Goal: Task Accomplishment & Management: Complete application form

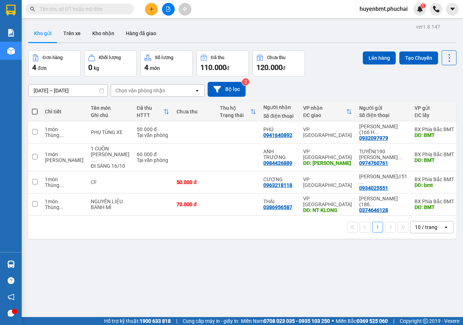
drag, startPoint x: 0, startPoint y: 0, endPoint x: 147, endPoint y: 14, distance: 148.0
click at [148, 14] on button at bounding box center [151, 9] width 13 height 13
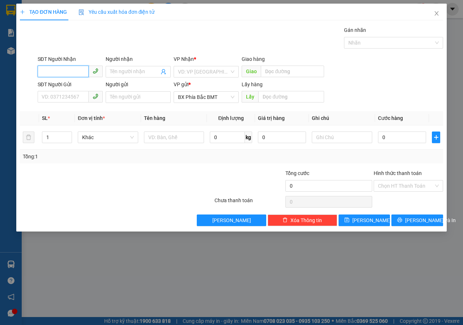
click at [58, 70] on input "SĐT Người Nhận" at bounding box center [63, 71] width 51 height 12
type input "0374931015"
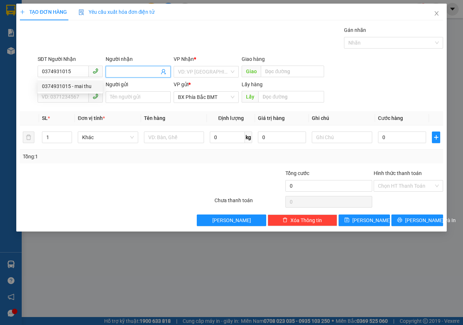
click at [130, 71] on input "Người nhận" at bounding box center [134, 72] width 49 height 8
type input "[PERSON_NAME]"
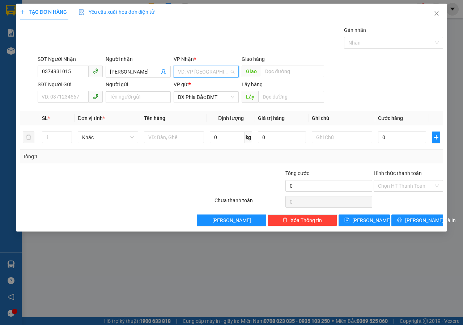
click at [192, 74] on input "search" at bounding box center [203, 71] width 51 height 11
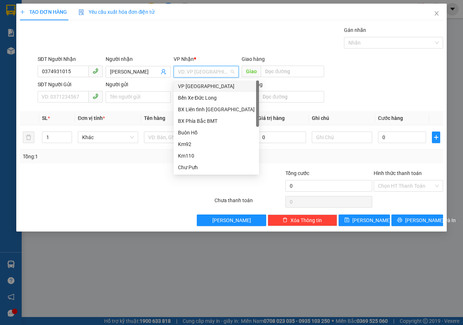
click at [185, 84] on div "VP [GEOGRAPHIC_DATA]" at bounding box center [216, 86] width 77 height 8
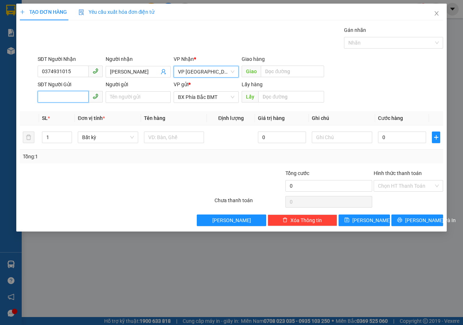
click at [65, 99] on input "SĐT Người Gửi" at bounding box center [63, 97] width 51 height 12
click at [67, 109] on div "0905575877 - A BÌNH" at bounding box center [70, 111] width 56 height 8
type input "0905575877"
type input "A BÌNH"
type input "bmt"
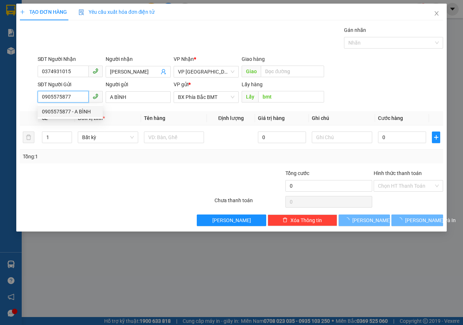
type input "40.000"
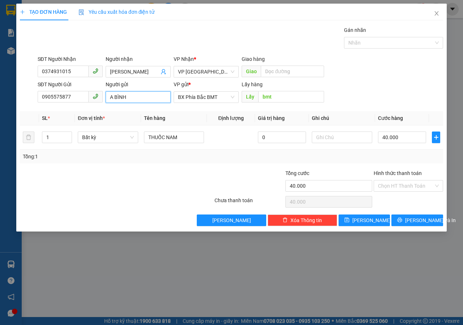
click at [132, 100] on input "A BÌNH" at bounding box center [138, 97] width 65 height 12
type input "A"
click at [151, 97] on input "[PERSON_NAME](225 [GEOGRAPHIC_DATA])//CCCD:" at bounding box center [138, 97] width 65 height 12
type input "[PERSON_NAME](225 [GEOGRAPHIC_DATA])//CCCD:066066005552"
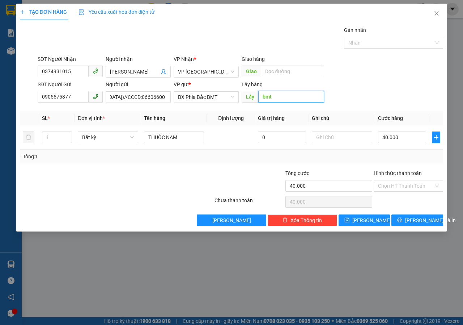
click at [282, 94] on input "bmt" at bounding box center [290, 97] width 65 height 12
type input "BMT"
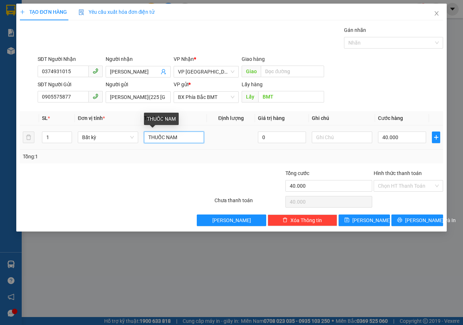
click at [183, 137] on input "THUỐC NAM" at bounding box center [174, 137] width 60 height 12
type input "T"
type input "CF BỘT"
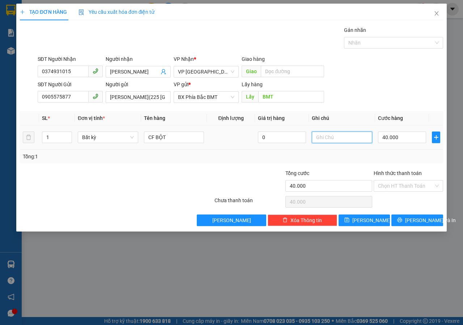
click at [328, 138] on input "text" at bounding box center [342, 137] width 60 height 12
type input "THÙNG"
click at [410, 138] on input "40.000" at bounding box center [402, 137] width 48 height 12
type input "5"
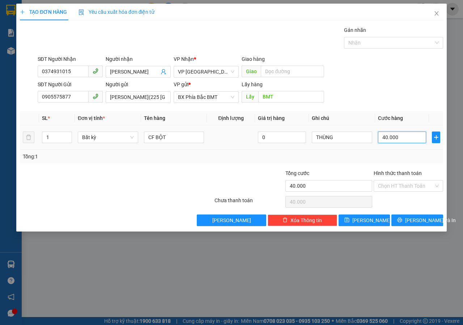
type input "5"
type input "50"
type input "500"
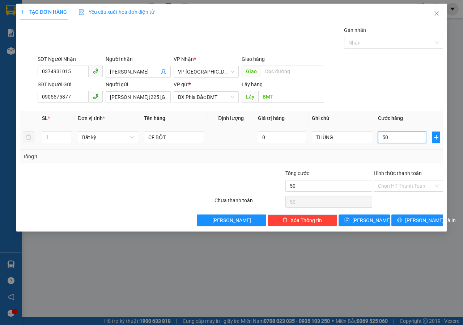
type input "500"
type input "5.000"
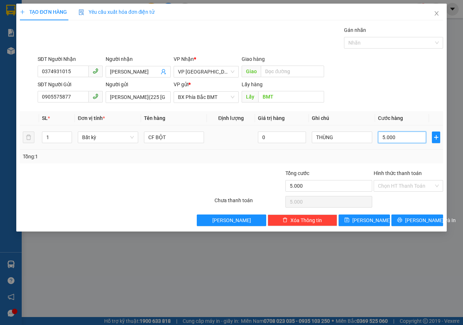
type input "50.000"
click at [357, 138] on input "THÙNG" at bounding box center [342, 137] width 60 height 12
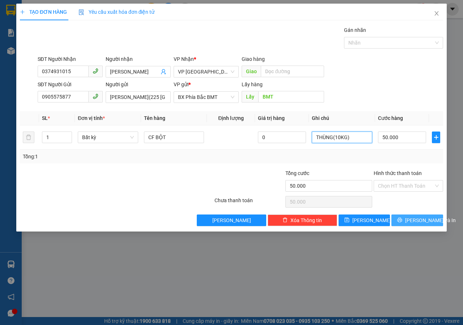
type input "THÙNG(10KG)"
click at [399, 224] on button "[PERSON_NAME] và In" at bounding box center [418, 220] width 52 height 12
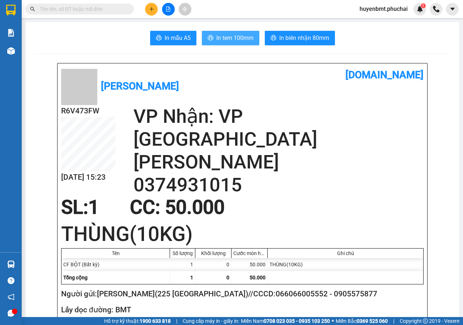
click at [222, 41] on span "In tem 100mm" at bounding box center [234, 37] width 37 height 9
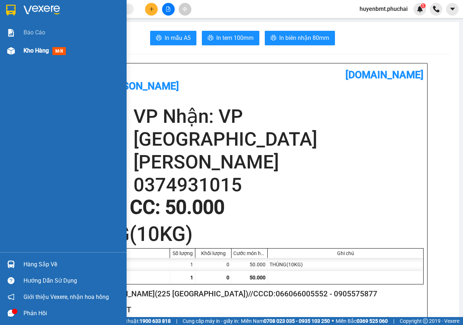
click at [24, 54] on span "Kho hàng" at bounding box center [36, 50] width 25 height 7
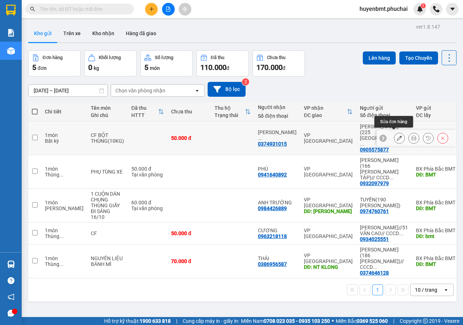
click at [397, 136] on icon at bounding box center [399, 137] width 5 height 5
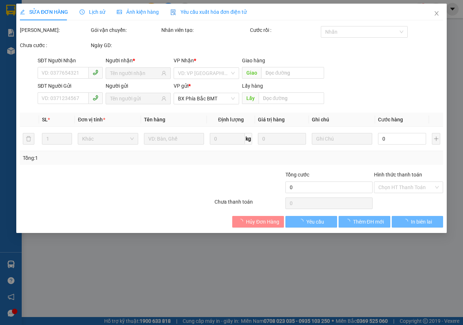
type input "0374931015"
type input "0905575877"
type input "BMT"
type input "50.000"
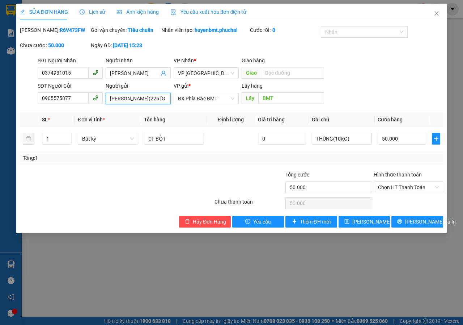
drag, startPoint x: 108, startPoint y: 105, endPoint x: 154, endPoint y: 106, distance: 46.0
click at [154, 104] on input "[PERSON_NAME](225 [GEOGRAPHIC_DATA])//CCCD:066066005552" at bounding box center [138, 99] width 65 height 12
click at [132, 104] on input "[PERSON_NAME](225 [GEOGRAPHIC_DATA])//CCCD:066066005552" at bounding box center [138, 99] width 65 height 12
click at [165, 104] on input "[PERSON_NAME](225 [GEOGRAPHIC_DATA])//CCCD:066066005552" at bounding box center [138, 99] width 65 height 12
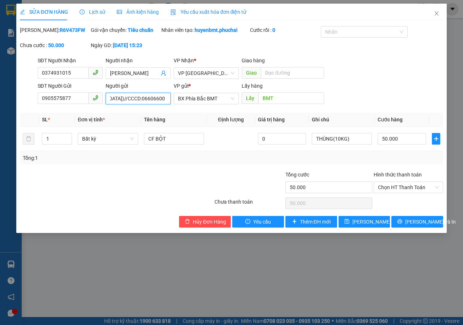
drag, startPoint x: 133, startPoint y: 106, endPoint x: 166, endPoint y: 107, distance: 33.3
click at [166, 104] on input "[PERSON_NAME](225 [GEOGRAPHIC_DATA])//CCCD:066066005552" at bounding box center [138, 99] width 65 height 12
drag, startPoint x: 41, startPoint y: 106, endPoint x: 71, endPoint y: 105, distance: 30.1
click at [71, 104] on input "0905575877" at bounding box center [63, 98] width 51 height 12
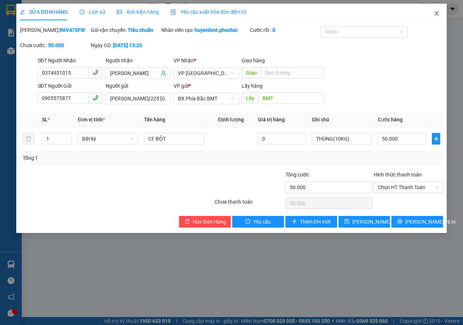
click at [436, 13] on icon "close" at bounding box center [437, 13] width 6 height 6
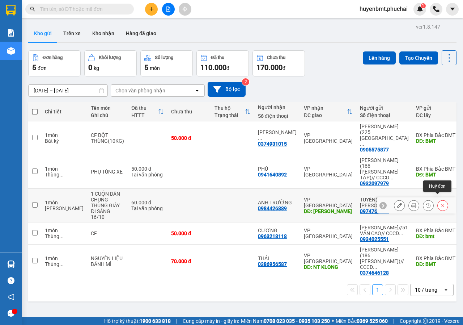
click at [441, 204] on icon at bounding box center [442, 205] width 3 height 3
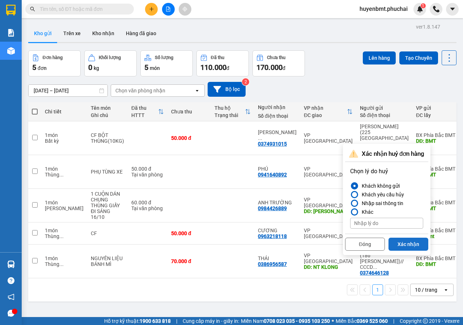
click at [406, 245] on button "Xác nhận" at bounding box center [409, 243] width 40 height 13
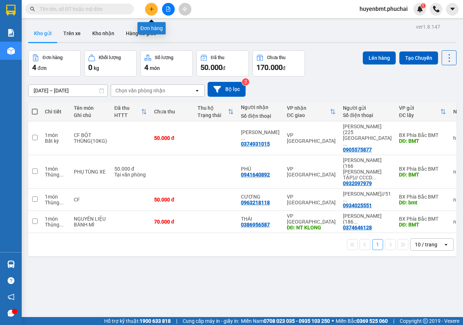
click at [151, 9] on icon "plus" at bounding box center [151, 9] width 4 height 0
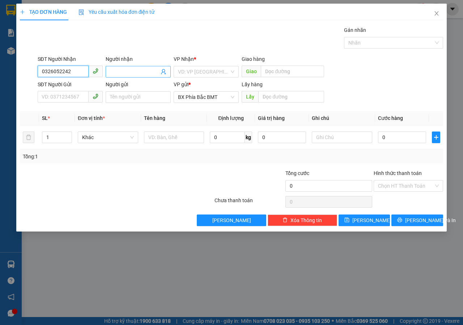
type input "0326052242"
click at [119, 73] on input "Người nhận" at bounding box center [134, 72] width 49 height 8
type input "[PERSON_NAME]"
click at [186, 70] on input "search" at bounding box center [203, 71] width 51 height 11
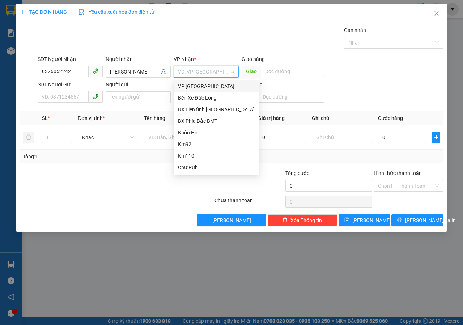
click at [188, 83] on div "VP [GEOGRAPHIC_DATA]" at bounding box center [216, 86] width 77 height 8
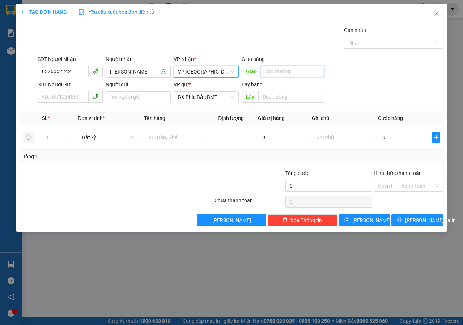
click at [283, 75] on input "text" at bounding box center [292, 71] width 63 height 12
type input "SƠN HÀ"
click at [62, 94] on input "SĐT Người Gửi" at bounding box center [63, 97] width 51 height 12
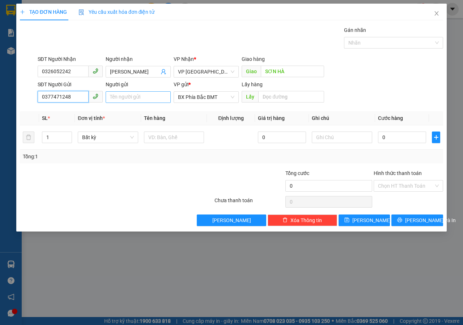
type input "0377471248"
click at [124, 95] on input "Người gửi" at bounding box center [138, 97] width 65 height 12
type input "D"
type input "[PERSON_NAME]"
click at [267, 95] on input "text" at bounding box center [290, 97] width 65 height 12
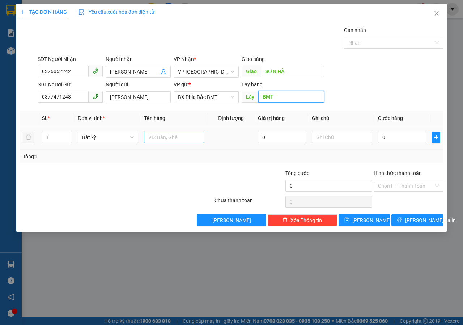
type input "BMT"
click at [158, 140] on input "text" at bounding box center [174, 137] width 60 height 12
type input "NƯỚC HOA"
click at [321, 140] on input "text" at bounding box center [342, 137] width 60 height 12
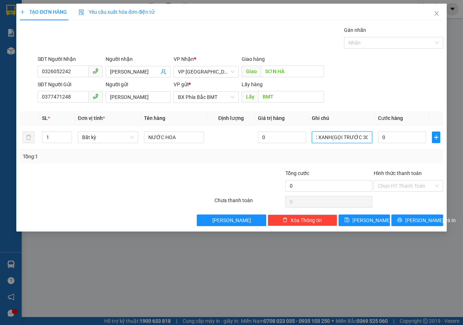
scroll to position [0, 10]
type input "BỌC XANH(GỌI TRƯỚC 30')"
drag, startPoint x: 279, startPoint y: 138, endPoint x: 424, endPoint y: 145, distance: 144.9
click at [279, 138] on input "0" at bounding box center [282, 137] width 48 height 12
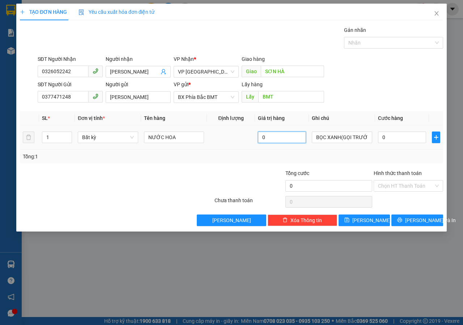
drag, startPoint x: 266, startPoint y: 139, endPoint x: 259, endPoint y: 139, distance: 6.9
click at [259, 139] on input "0" at bounding box center [282, 137] width 48 height 12
type input "1.000.000"
click at [403, 138] on input "0" at bounding box center [402, 137] width 48 height 12
type input "6"
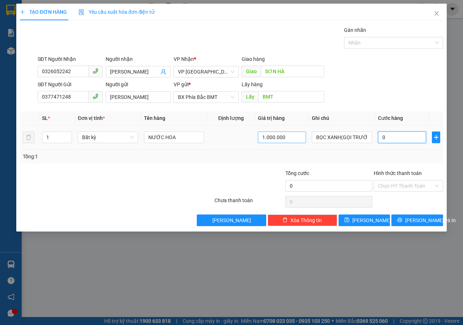
type input "6"
type input "60"
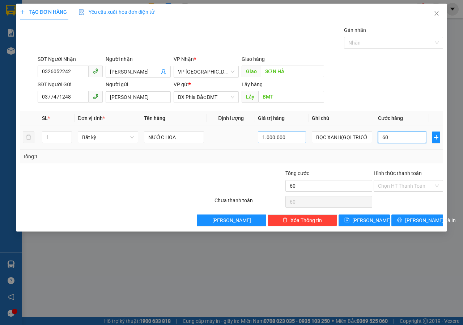
type input "600"
type input "6.000"
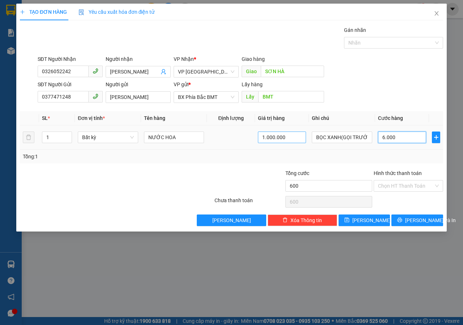
type input "6.000"
type input "60.000"
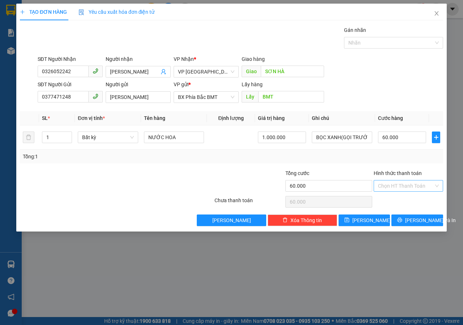
click at [398, 189] on input "Hình thức thanh toán" at bounding box center [406, 185] width 56 height 11
click at [396, 201] on div "Tại văn phòng" at bounding box center [408, 200] width 61 height 8
type input "0"
click at [402, 220] on icon "printer" at bounding box center [399, 219] width 5 height 5
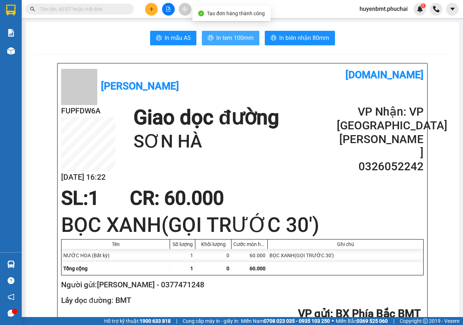
click at [228, 33] on button "In tem 100mm" at bounding box center [231, 38] width 58 height 14
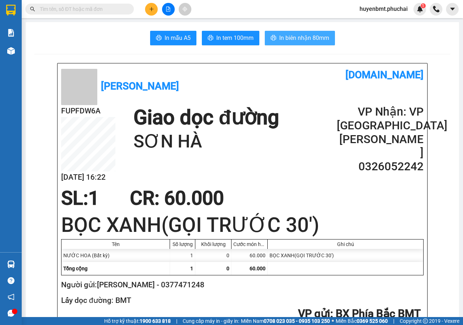
click at [308, 40] on span "In biên nhận 80mm" at bounding box center [304, 37] width 50 height 9
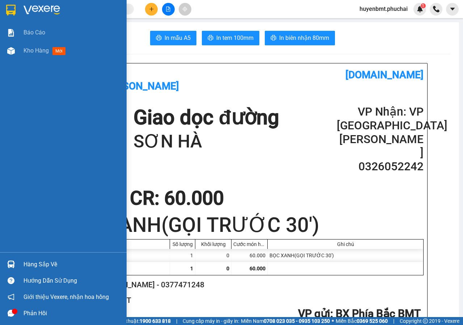
drag, startPoint x: 12, startPoint y: 52, endPoint x: 69, endPoint y: 4, distance: 74.8
click at [12, 52] on img at bounding box center [11, 51] width 8 height 8
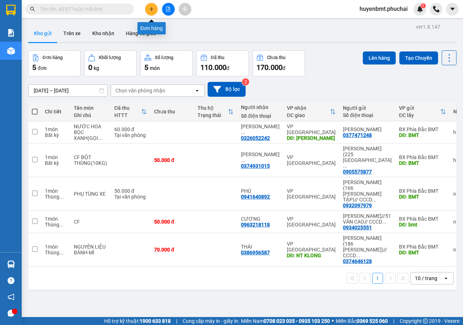
click at [154, 7] on button at bounding box center [151, 9] width 13 height 13
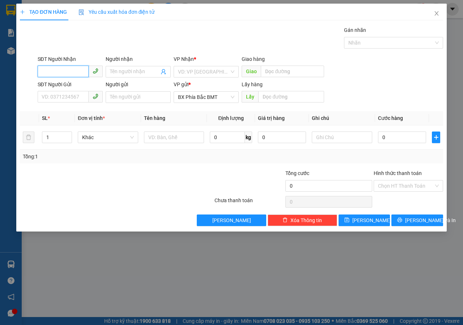
click at [60, 71] on input "SĐT Người Nhận" at bounding box center [63, 71] width 51 height 12
drag, startPoint x: 74, startPoint y: 86, endPoint x: 75, endPoint y: 93, distance: 7.0
click at [74, 86] on div "0944773986 - [PERSON_NAME]" at bounding box center [77, 86] width 71 height 8
type input "0944773986"
type input "[PERSON_NAME]"
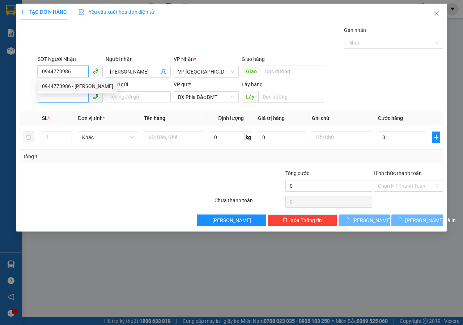
type input "60.000"
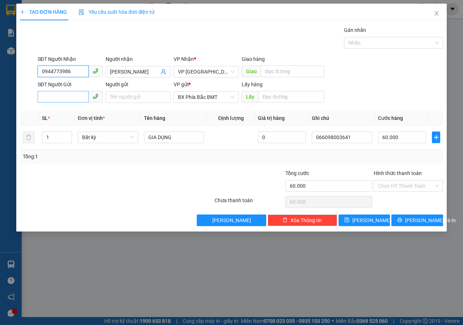
type input "0944773986"
click at [62, 94] on input "SĐT Người Gửi" at bounding box center [63, 97] width 51 height 12
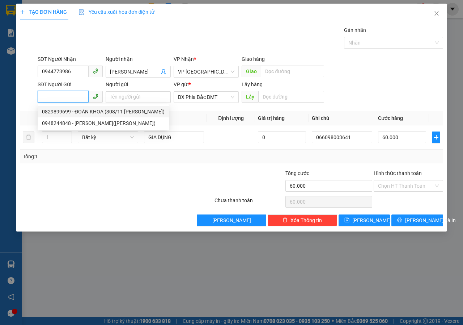
click at [82, 110] on div "0829899699 - ĐOÀN KHOA (308/11 [PERSON_NAME])" at bounding box center [103, 111] width 123 height 8
type input "0829899699"
type input "ĐOÀN KHOA (308/11 [PERSON_NAME])"
type input "BMT"
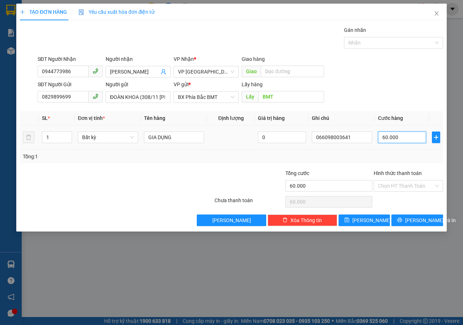
click at [403, 137] on input "60.000" at bounding box center [402, 137] width 48 height 12
type input "8"
type input "80"
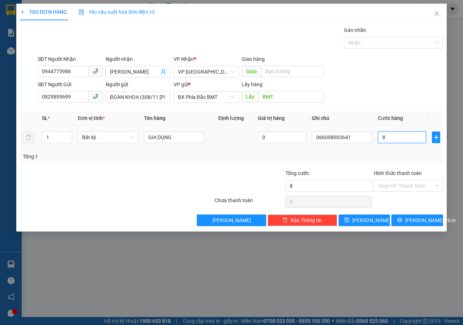
type input "80"
type input "800"
type input "8.000"
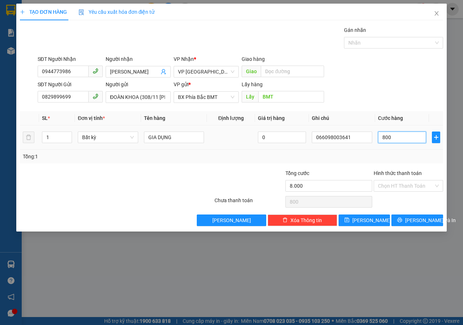
type input "8.000"
type input "80.000"
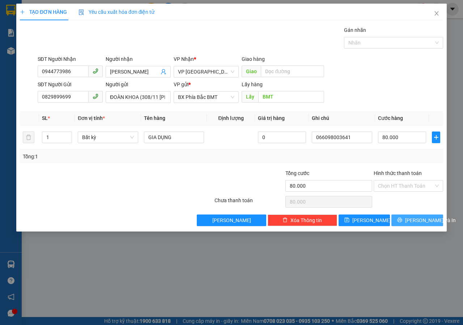
click at [403, 224] on button "[PERSON_NAME] và In" at bounding box center [418, 220] width 52 height 12
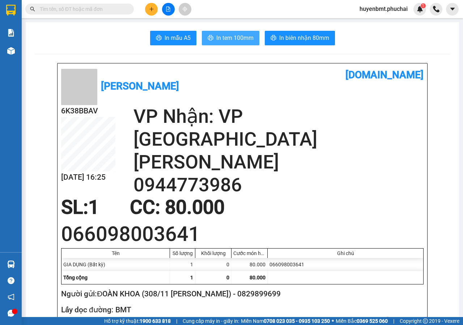
click at [216, 42] on span "In tem 100mm" at bounding box center [234, 37] width 37 height 9
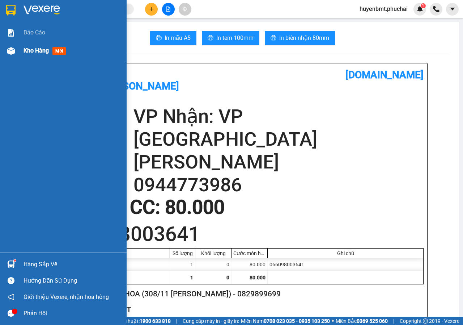
click at [9, 52] on img at bounding box center [11, 51] width 8 height 8
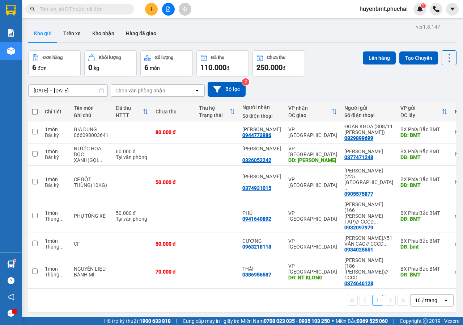
click at [36, 110] on span at bounding box center [35, 112] width 6 height 6
click at [35, 108] on input "checkbox" at bounding box center [35, 108] width 0 height 0
checkbox input "true"
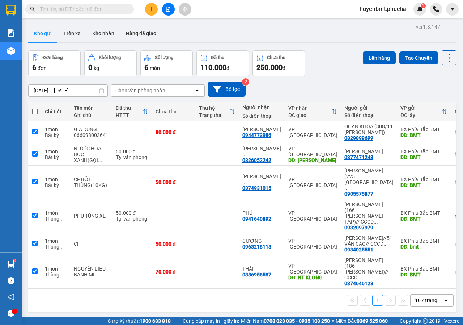
checkbox input "true"
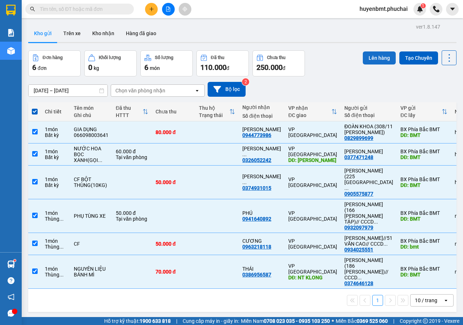
click at [377, 59] on button "Lên hàng" at bounding box center [379, 57] width 33 height 13
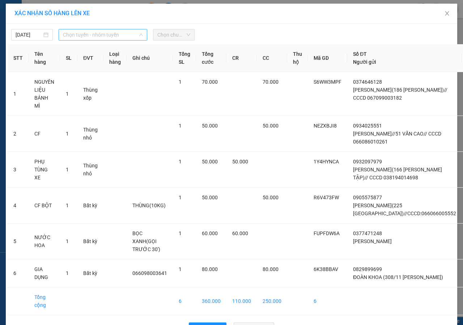
click at [72, 34] on span "Chọn tuyến - nhóm tuyến" at bounding box center [103, 34] width 80 height 11
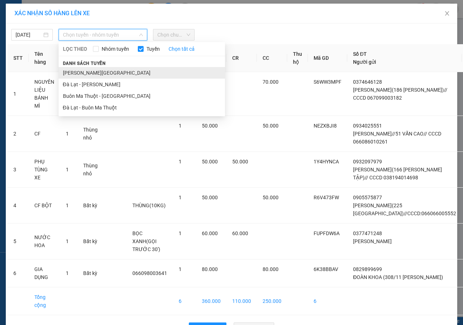
click at [79, 71] on li "[PERSON_NAME][GEOGRAPHIC_DATA]" at bounding box center [142, 73] width 166 height 12
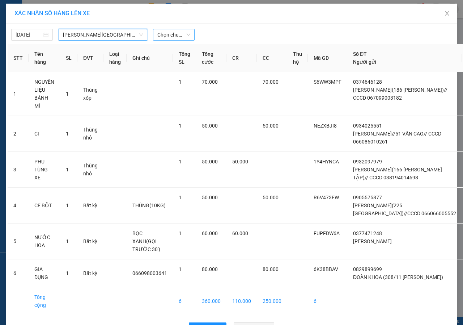
click at [174, 38] on span "Chọn chuyến" at bounding box center [173, 34] width 33 height 11
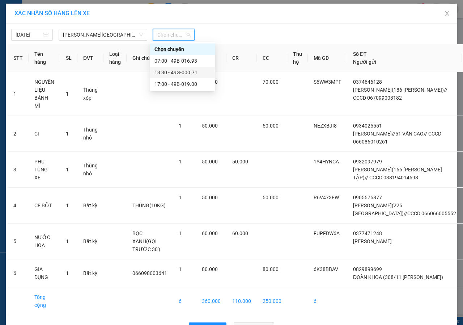
click at [179, 71] on div "13:30 - 49G-000.71" at bounding box center [183, 72] width 56 height 8
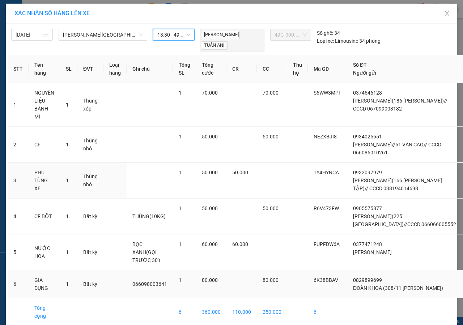
scroll to position [73, 0]
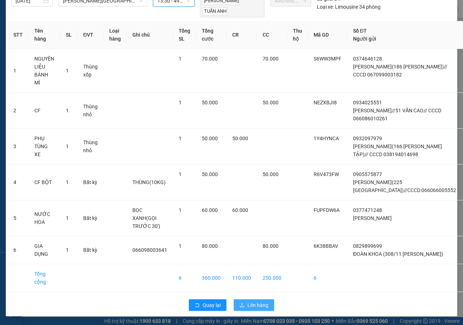
click at [254, 301] on span "Lên hàng" at bounding box center [258, 305] width 21 height 8
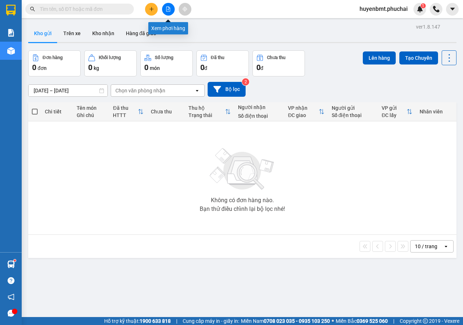
click at [165, 12] on button at bounding box center [168, 9] width 13 height 13
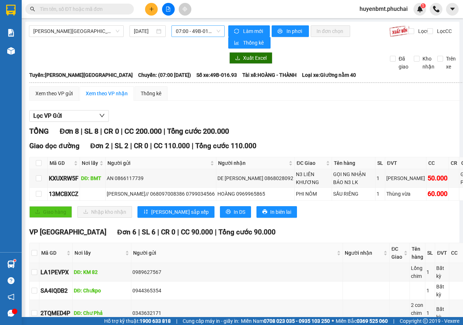
click at [202, 33] on span "07:00 - 49B-016.93" at bounding box center [198, 31] width 44 height 11
click at [199, 68] on div "Xuất Excel Đã giao Kho nhận Trên xe" at bounding box center [242, 61] width 427 height 18
click at [198, 33] on span "07:00 - 49B-016.93" at bounding box center [198, 31] width 44 height 11
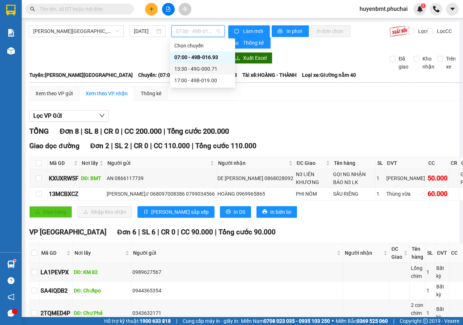
click at [199, 66] on div "13:30 - 49G-000.71" at bounding box center [202, 69] width 56 height 8
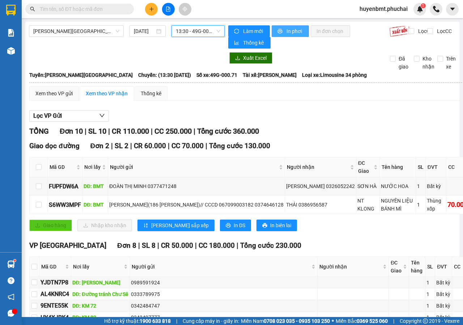
click at [294, 34] on span "In phơi" at bounding box center [295, 31] width 17 height 8
click at [149, 10] on icon "plus" at bounding box center [151, 9] width 5 height 5
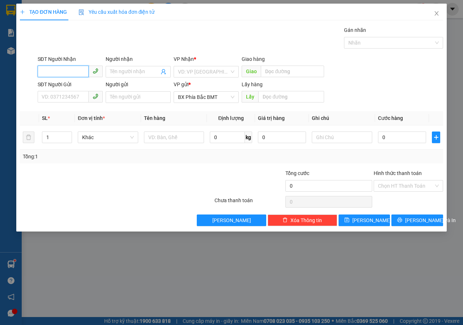
click at [74, 71] on input "SĐT Người Nhận" at bounding box center [63, 71] width 51 height 12
click at [60, 68] on input "0849" at bounding box center [63, 71] width 51 height 12
click at [67, 84] on div "0849911234 - HIỂN" at bounding box center [77, 86] width 71 height 8
type input "0849911234"
type input "HIỂN"
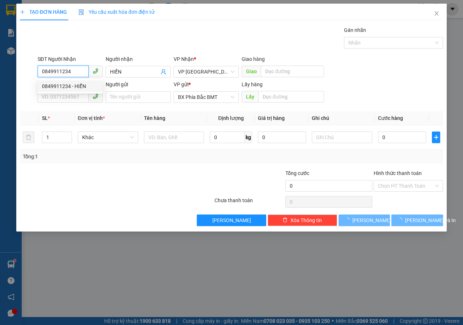
type input "50.000"
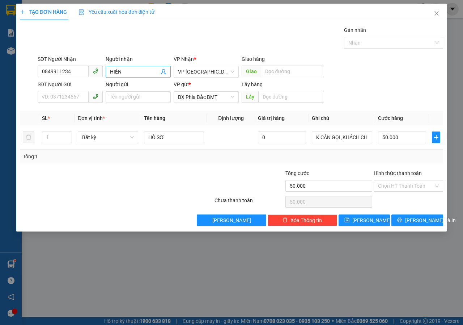
click at [108, 68] on span "HIỂN" at bounding box center [138, 72] width 65 height 12
click at [109, 72] on span "HIỂN" at bounding box center [138, 72] width 65 height 12
click at [107, 71] on span "HIỂN" at bounding box center [138, 72] width 65 height 12
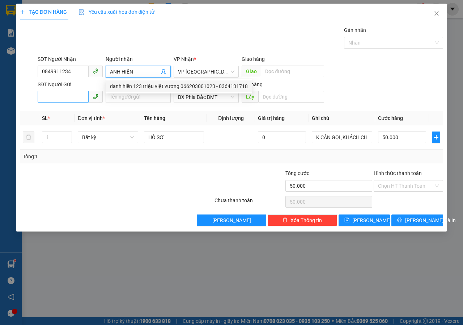
type input "ANH HIỂN"
click at [64, 94] on input "SĐT Người Gửi" at bounding box center [63, 97] width 51 height 12
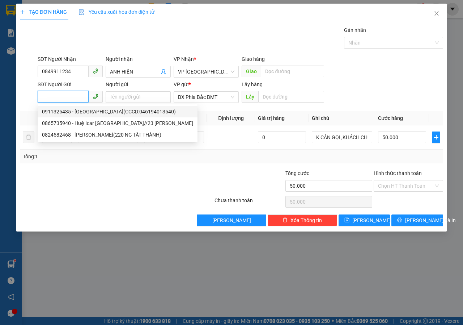
click at [95, 110] on div "0911325435 - [GEOGRAPHIC_DATA](CCCD:046194013540)" at bounding box center [117, 111] width 151 height 8
type input "0911325435"
type input "[PERSON_NAME](CCCD:046194013540)"
type input "BMT"
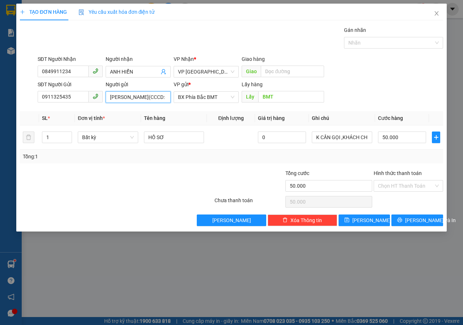
click at [156, 94] on input "[PERSON_NAME](CCCD:046194013540)" at bounding box center [138, 97] width 65 height 12
type input "[PERSON_NAME] MY(CCCD:046194013540)"
click at [303, 161] on div "Tổng: 1" at bounding box center [231, 156] width 423 height 14
click at [97, 138] on span "Bất kỳ" at bounding box center [108, 137] width 52 height 11
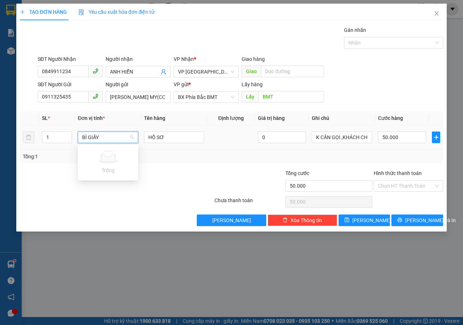
type input "BÌ GIẤY"
click at [182, 167] on div "Transit Pickup Surcharge Ids Transit Deliver Surcharge Ids Transit Deliver Surc…" at bounding box center [231, 126] width 423 height 200
type input "0"
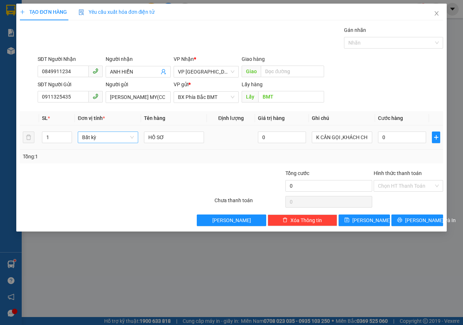
click at [101, 139] on span "Bất kỳ" at bounding box center [108, 137] width 52 height 11
click at [96, 137] on span "Bất kỳ" at bounding box center [108, 137] width 52 height 11
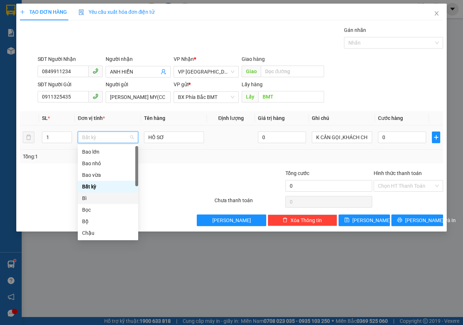
click at [83, 198] on div "Bì" at bounding box center [108, 198] width 52 height 8
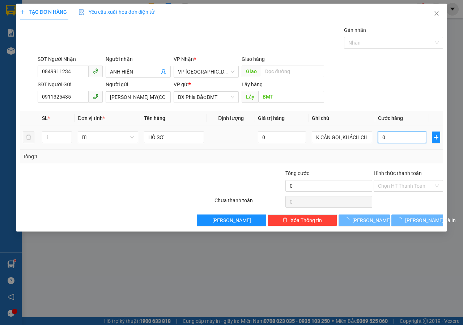
click at [422, 140] on input "0" at bounding box center [402, 137] width 48 height 12
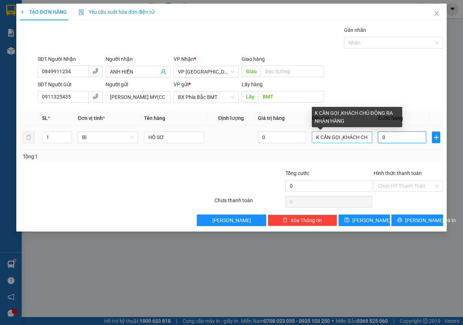
type input "5"
type input "50"
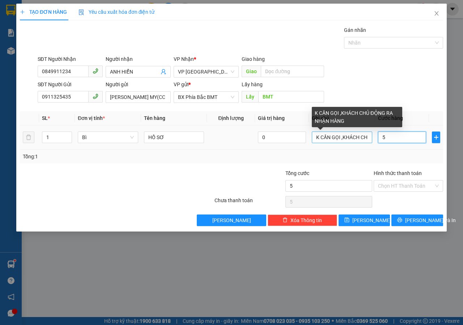
type input "50"
type input "500"
type input "5.000"
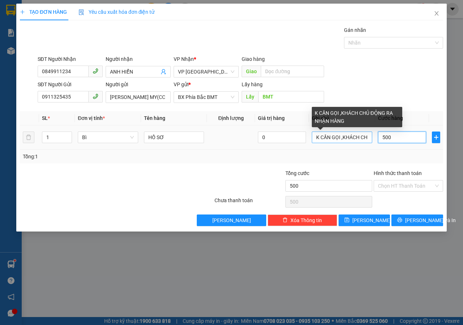
type input "5.000"
type input "50.000"
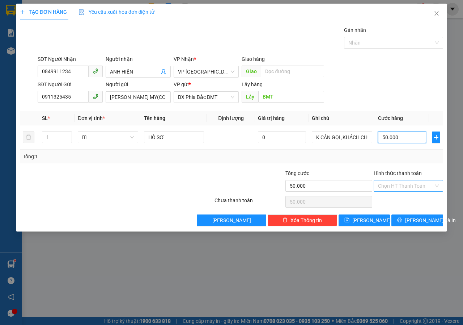
type input "50.000"
click at [384, 187] on input "Hình thức thanh toán" at bounding box center [406, 185] width 56 height 11
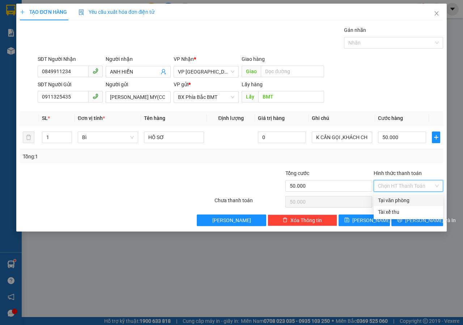
click at [396, 200] on div "Tại văn phòng" at bounding box center [408, 200] width 61 height 8
type input "0"
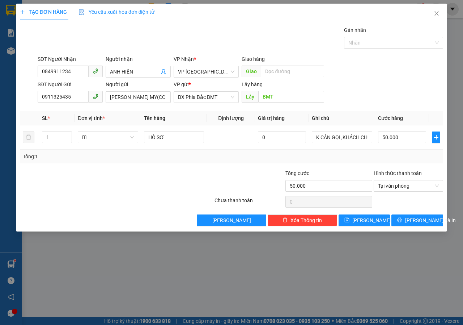
drag, startPoint x: 350, startPoint y: 257, endPoint x: 376, endPoint y: 242, distance: 29.9
click at [350, 257] on div "TẠO ĐƠN HÀNG Yêu cầu xuất hóa đơn điện tử Transit Pickup Surcharge Ids Transit …" at bounding box center [231, 162] width 463 height 325
click at [409, 217] on button "[PERSON_NAME] và In" at bounding box center [418, 220] width 52 height 12
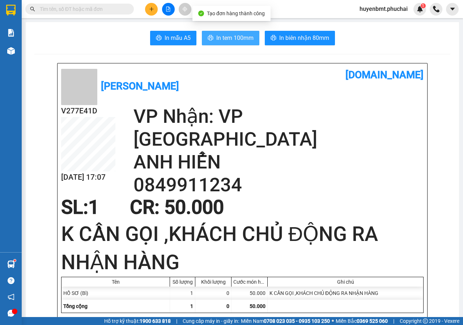
click at [230, 37] on span "In tem 100mm" at bounding box center [234, 37] width 37 height 9
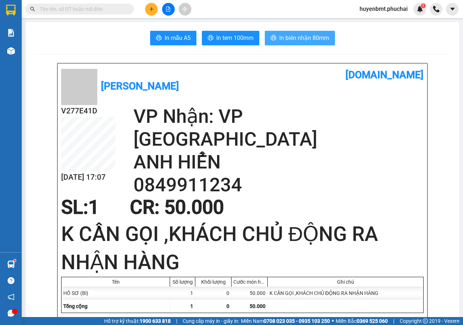
drag, startPoint x: 288, startPoint y: 36, endPoint x: 276, endPoint y: 50, distance: 18.2
click at [288, 36] on span "In biên nhận 80mm" at bounding box center [304, 37] width 50 height 9
click at [149, 10] on icon "plus" at bounding box center [151, 9] width 5 height 5
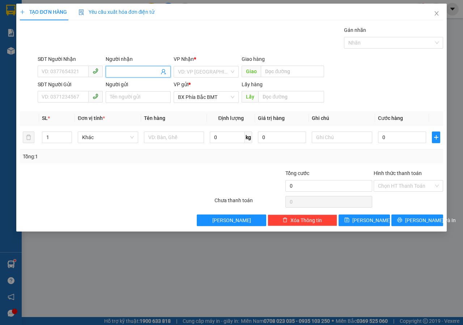
click at [116, 71] on input "Người nhận" at bounding box center [134, 72] width 49 height 8
click at [55, 71] on input "SĐT Người Nhận" at bounding box center [63, 71] width 51 height 12
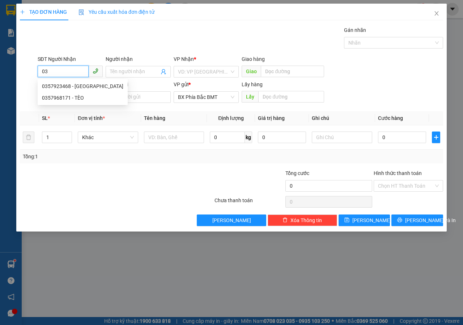
type input "0"
click at [130, 71] on input "Người nhận" at bounding box center [134, 72] width 49 height 8
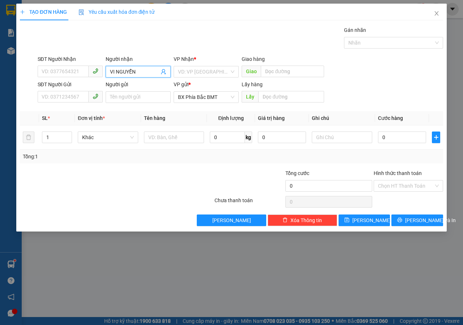
click at [138, 71] on input "VI NGUYỄN" at bounding box center [134, 72] width 49 height 8
type input "V"
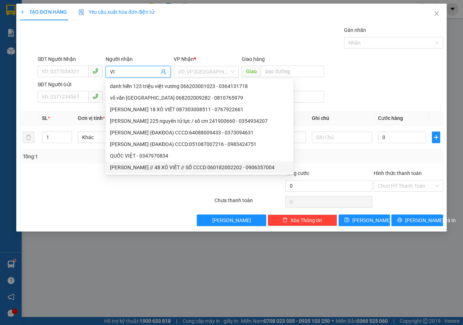
type input "V"
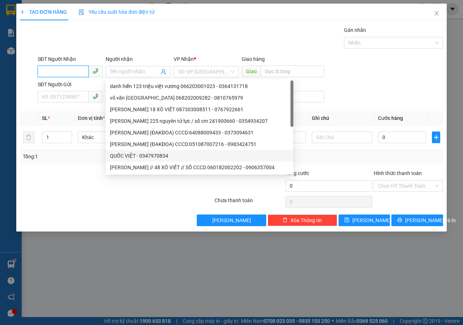
click at [53, 70] on input "SĐT Người Nhận" at bounding box center [63, 71] width 51 height 12
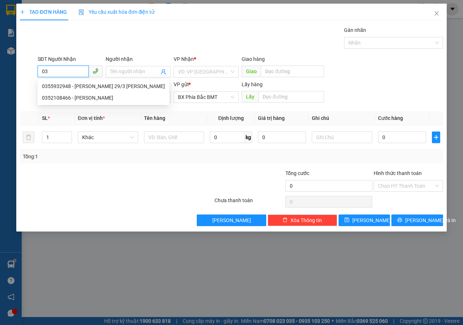
type input "0"
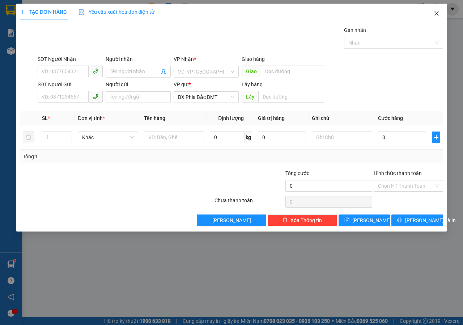
click at [436, 12] on icon "close" at bounding box center [437, 13] width 6 height 6
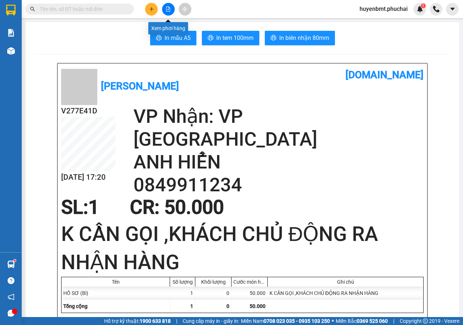
click at [173, 11] on button at bounding box center [168, 9] width 13 height 13
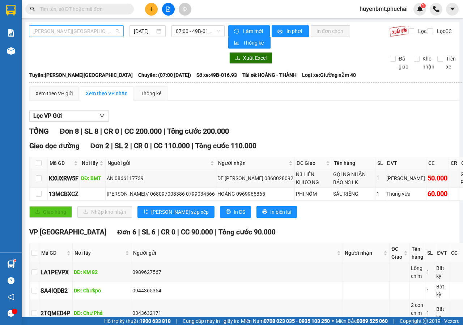
click at [94, 32] on span "[PERSON_NAME][GEOGRAPHIC_DATA]" at bounding box center [76, 31] width 86 height 11
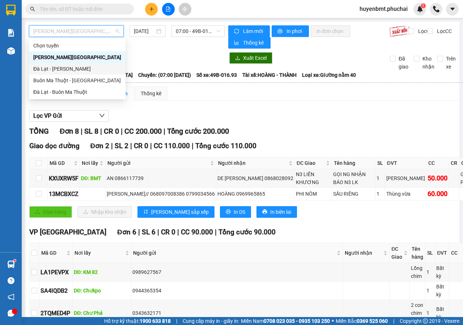
click at [43, 65] on div "Đà Lạt - [PERSON_NAME]" at bounding box center [77, 69] width 88 height 8
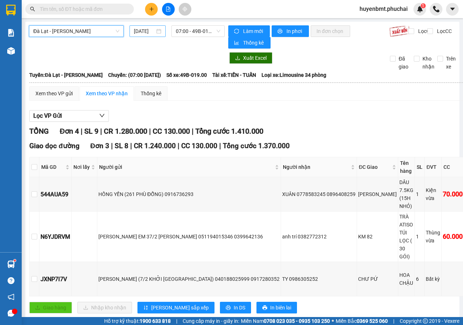
click at [146, 31] on input "[DATE]" at bounding box center [144, 31] width 21 height 8
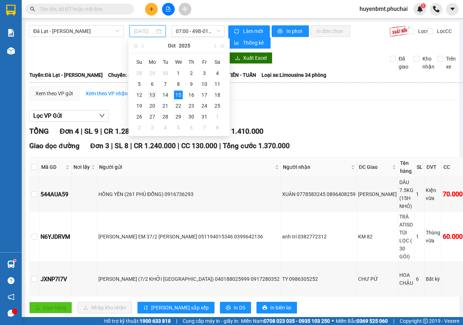
click at [152, 95] on div "13" at bounding box center [152, 94] width 9 height 9
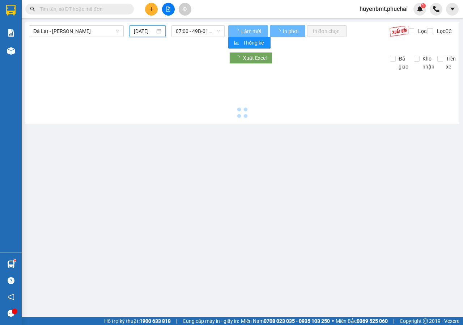
type input "[DATE]"
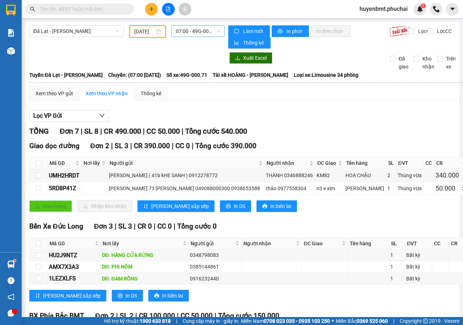
click at [186, 30] on span "07:00 - 49G-000.71" at bounding box center [198, 31] width 44 height 11
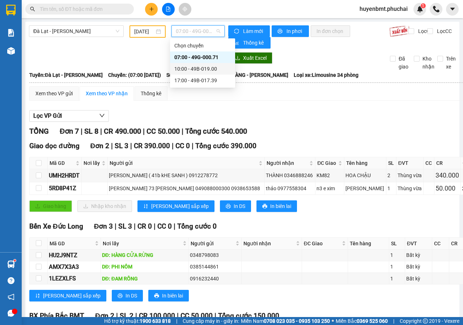
click at [198, 66] on div "10:00 - 49B-019.00" at bounding box center [202, 69] width 56 height 8
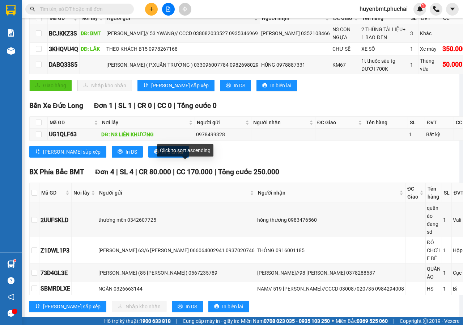
scroll to position [203, 0]
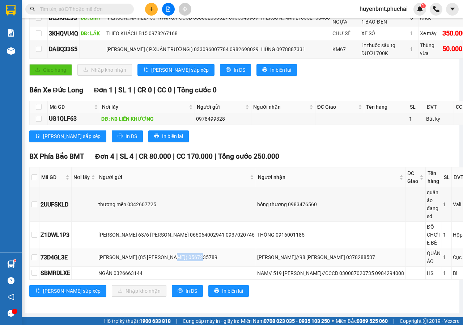
drag, startPoint x: 166, startPoint y: 250, endPoint x: 195, endPoint y: 250, distance: 28.6
click at [195, 253] on div "[PERSON_NAME] (85 [PERSON_NAME]( 0567235789" at bounding box center [176, 257] width 156 height 8
copy div "0567235789"
click at [149, 5] on button at bounding box center [151, 9] width 13 height 13
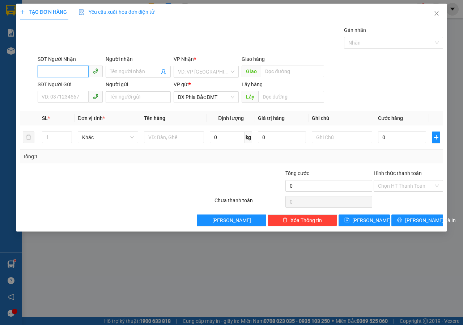
click at [62, 69] on input "SĐT Người Nhận" at bounding box center [63, 71] width 51 height 12
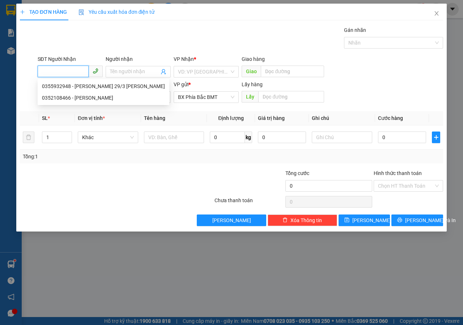
paste input "0567235789"
type input "0567235789"
click at [93, 87] on div "0567235789 - [PERSON_NAME] (85 [PERSON_NAME]" at bounding box center [102, 86] width 120 height 8
type input "[PERSON_NAME] (85 [PERSON_NAME]"
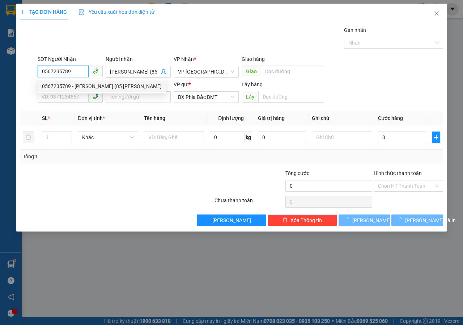
type input "160.000"
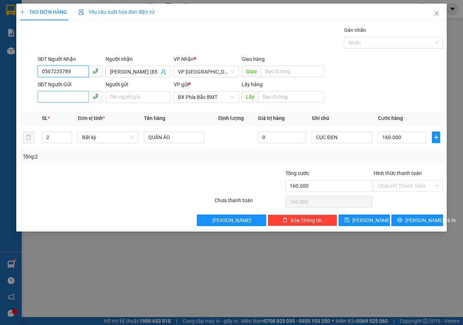
type input "0567235789"
click at [51, 102] on input "SĐT Người Gửi" at bounding box center [63, 97] width 51 height 12
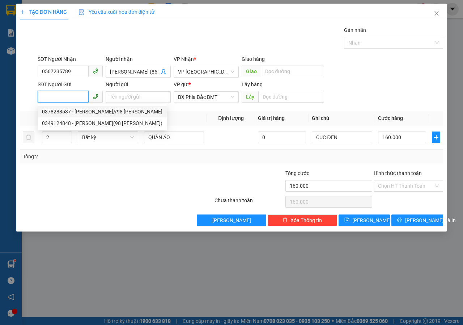
click at [85, 111] on div "0378288537 - [PERSON_NAME]//98 [PERSON_NAME]" at bounding box center [102, 111] width 120 height 8
type input "0378288537"
type input "[PERSON_NAME]//98 [PERSON_NAME]"
type input "BMT"
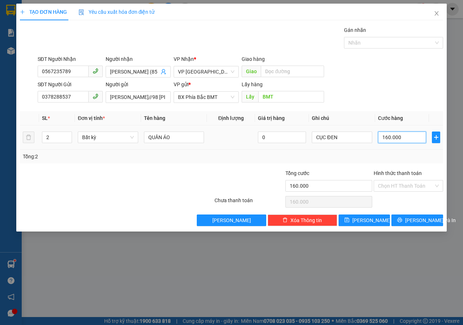
click at [417, 138] on input "160.000" at bounding box center [402, 137] width 48 height 12
type input "1"
type input "12"
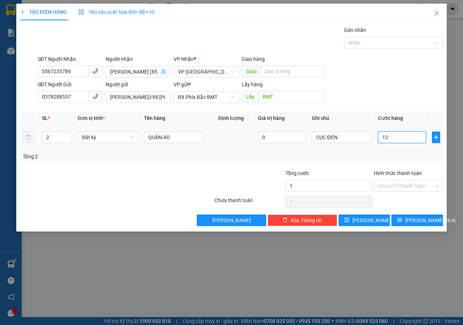
type input "12"
type input "120"
type input "1.200"
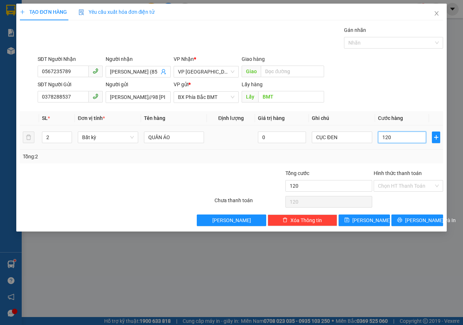
type input "1.200"
type input "12.000"
type input "120.000"
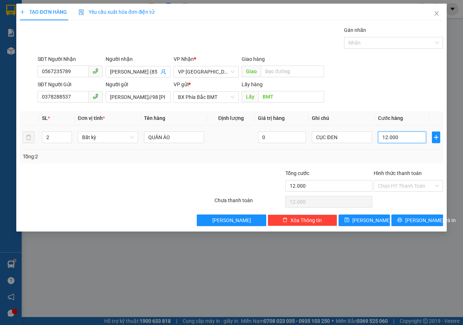
type input "120.000"
click at [415, 217] on span "[PERSON_NAME] và In" at bounding box center [430, 220] width 51 height 8
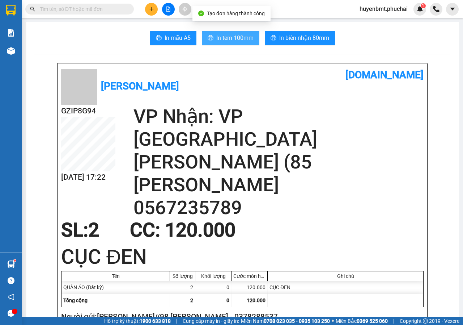
click at [246, 40] on span "In tem 100mm" at bounding box center [234, 37] width 37 height 9
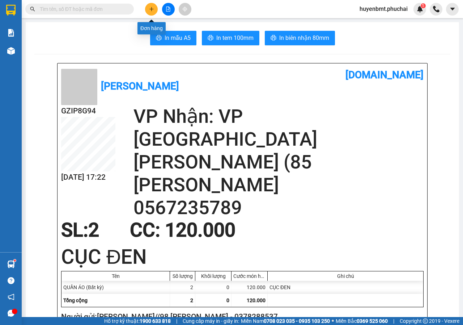
click at [153, 14] on button at bounding box center [151, 9] width 13 height 13
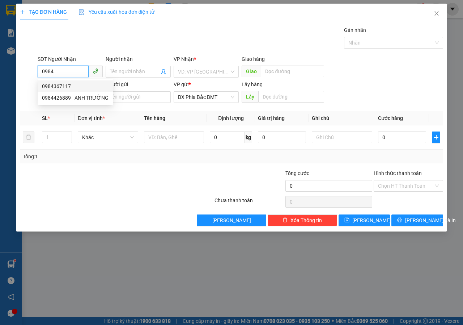
click at [60, 84] on div "0984367117" at bounding box center [75, 86] width 67 height 8
type input "0984367117"
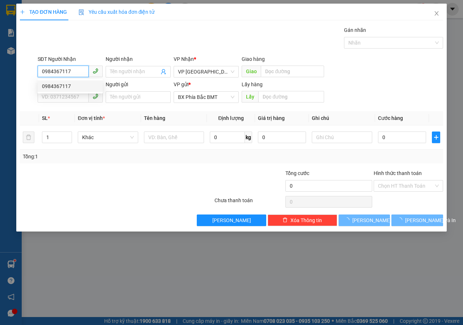
type input "70.000"
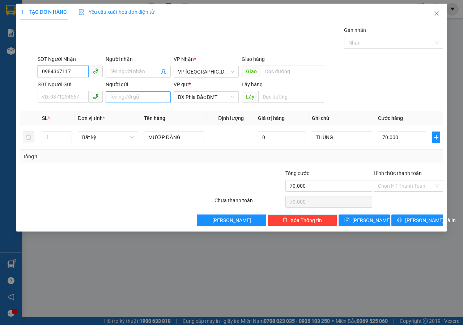
type input "0984367117"
click at [119, 101] on input "Người gửi" at bounding box center [138, 97] width 65 height 12
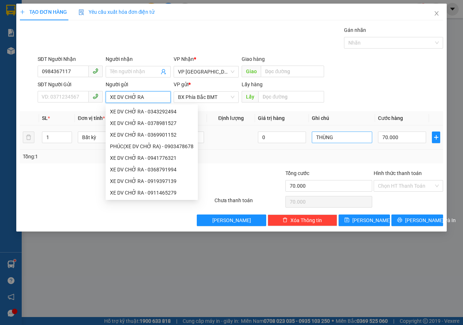
type input "XE DV CHỞ RA"
click at [341, 142] on input "THÙNG" at bounding box center [342, 137] width 60 height 12
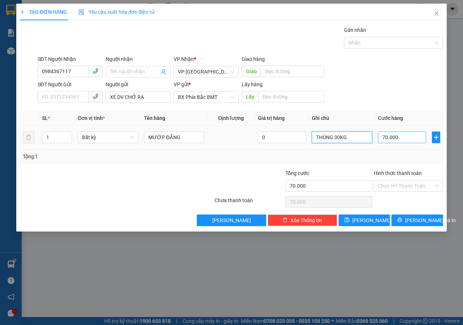
type input "THÙNG 30KG"
click at [407, 138] on input "70.000" at bounding box center [402, 137] width 48 height 12
type input "6"
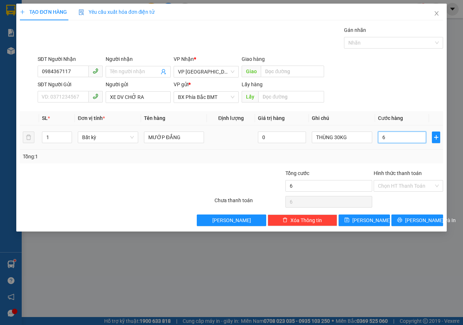
type input "60"
type input "600"
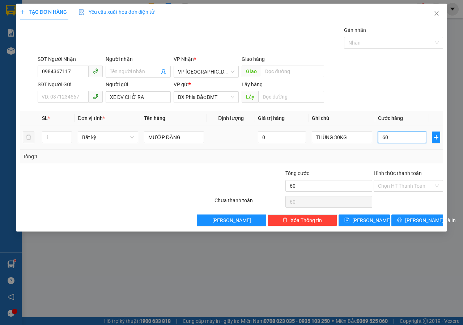
type input "600"
type input "6.000"
type input "60.000"
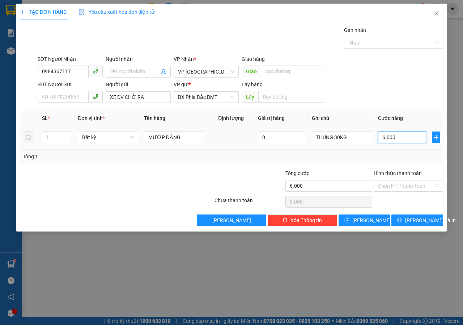
type input "60.000"
click at [418, 217] on span "[PERSON_NAME] và In" at bounding box center [430, 220] width 51 height 8
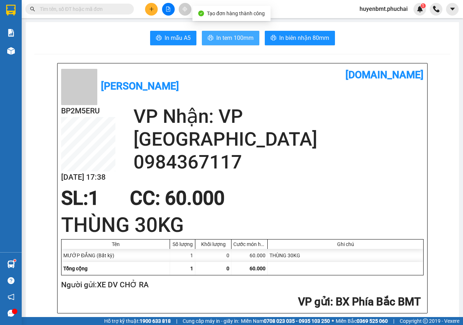
click at [211, 35] on button "In tem 100mm" at bounding box center [231, 38] width 58 height 14
click at [190, 304] on h2 "VP gửi : BX Phía Bắc BMT" at bounding box center [241, 301] width 360 height 15
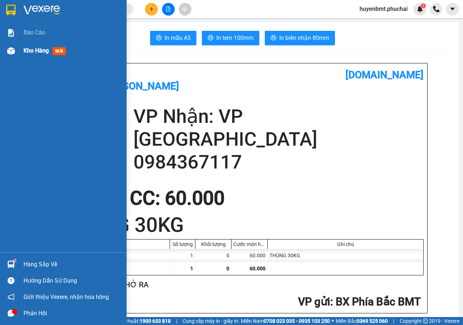
click at [16, 51] on div at bounding box center [11, 51] width 13 height 13
